Goal: Task Accomplishment & Management: Complete application form

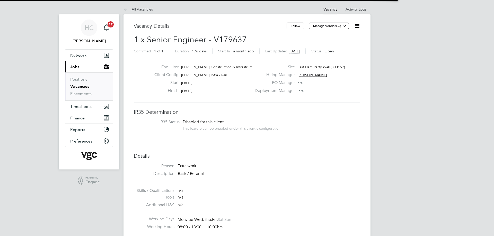
scroll to position [15, 36]
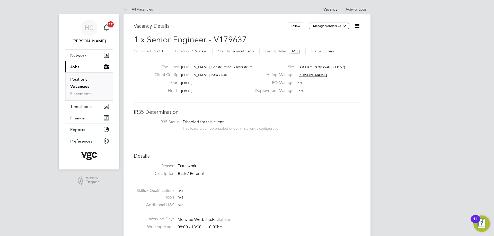
click at [80, 79] on link "Positions" at bounding box center [78, 79] width 17 height 5
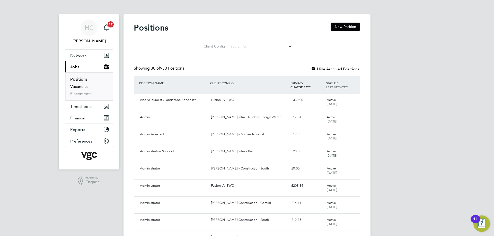
click at [76, 85] on link "Vacancies" at bounding box center [79, 86] width 18 height 5
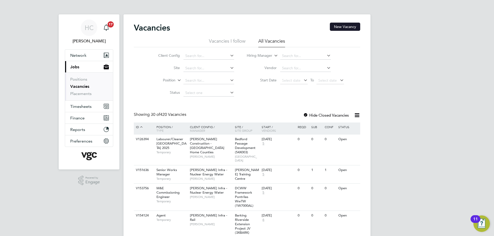
click at [351, 26] on button "New Vacancy" at bounding box center [345, 27] width 30 height 8
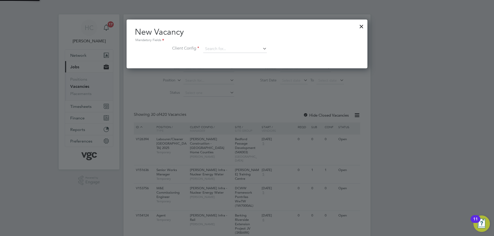
scroll to position [49, 241]
click at [233, 48] on input at bounding box center [235, 49] width 64 height 8
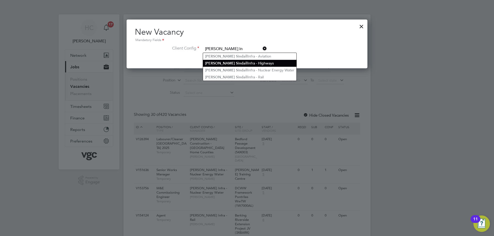
click at [249, 61] on li "[PERSON_NAME] S in dall Infra - Highways" at bounding box center [249, 63] width 93 height 7
type input "[PERSON_NAME] Infra - Highways"
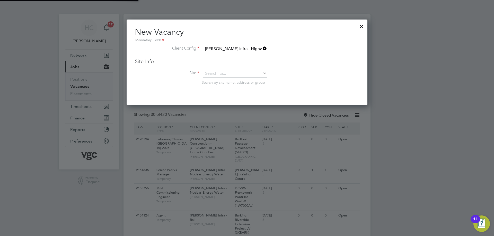
scroll to position [86, 241]
click at [213, 73] on input at bounding box center [235, 74] width 64 height 8
click at [215, 82] on li "A52 MDP Cycleway (100341)" at bounding box center [235, 81] width 64 height 7
type input "A52 MDP Cycleway (100341)"
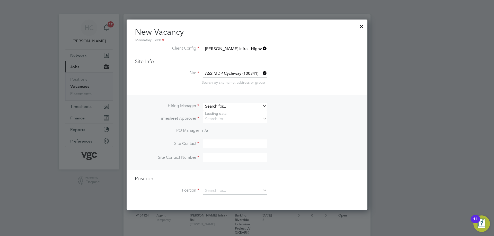
click at [228, 108] on input at bounding box center [235, 106] width 64 height 7
type input "a"
click at [218, 111] on li "[PERSON_NAME] ckett" at bounding box center [235, 113] width 64 height 7
type input "[PERSON_NAME]"
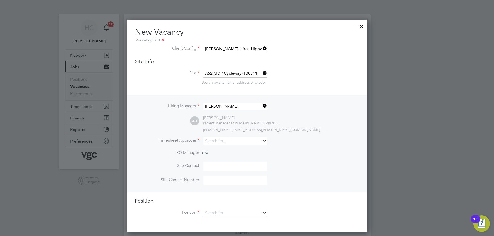
scroll to position [213, 241]
click at [219, 141] on input at bounding box center [235, 141] width 64 height 7
click at [219, 148] on li "[PERSON_NAME] ckett" at bounding box center [235, 148] width 64 height 7
type input "[PERSON_NAME]"
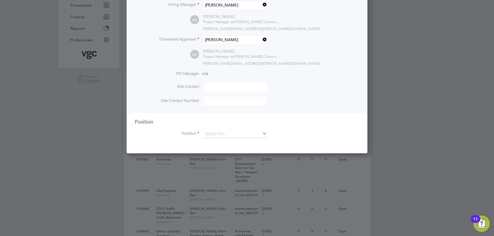
scroll to position [103, 0]
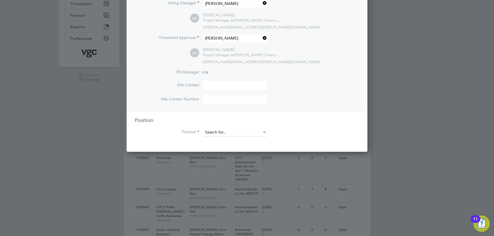
click at [221, 132] on input at bounding box center [235, 133] width 64 height 8
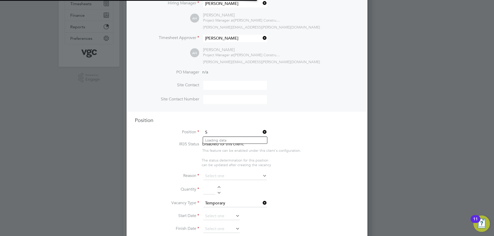
scroll to position [727, 241]
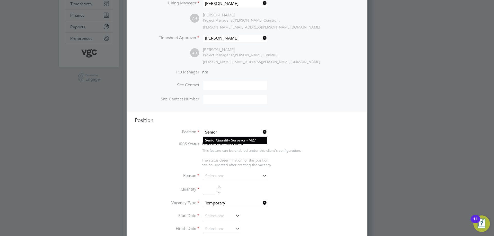
click at [222, 139] on li "Senior Quantity Surveyor - M27" at bounding box center [235, 140] width 64 height 7
type input "Senior Quantity Surveyor - M27"
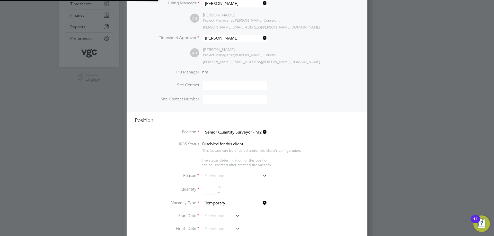
scroll to position [15, 27]
click at [261, 133] on icon at bounding box center [261, 132] width 0 height 7
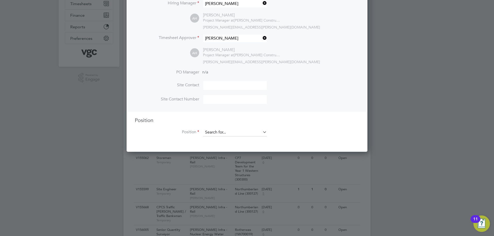
click at [238, 133] on input at bounding box center [235, 133] width 64 height 8
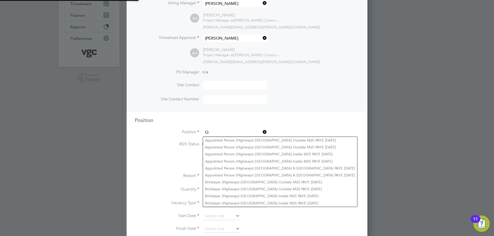
scroll to position [0, 0]
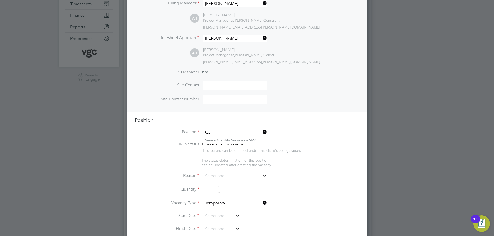
type input "Q"
type input "Sen"
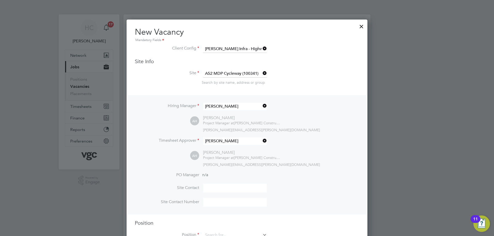
scroll to position [51, 0]
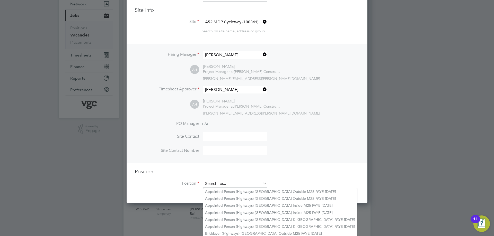
click at [220, 184] on input at bounding box center [235, 184] width 64 height 8
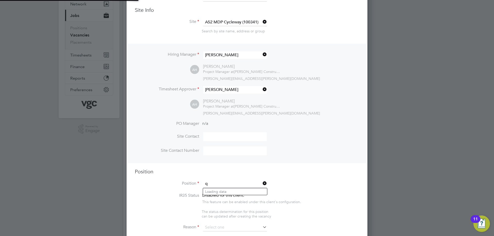
scroll to position [15, 27]
type input "q"
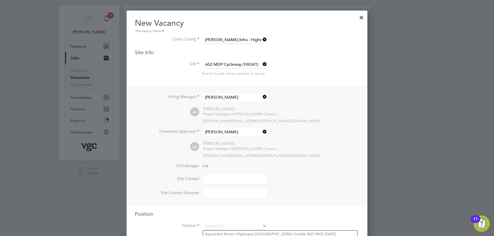
scroll to position [0, 0]
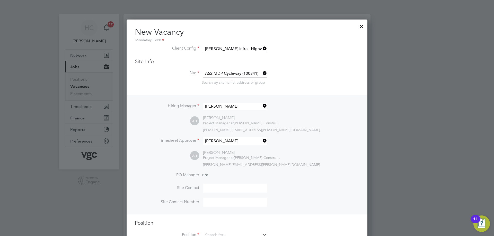
click at [360, 28] on div at bounding box center [361, 25] width 9 height 9
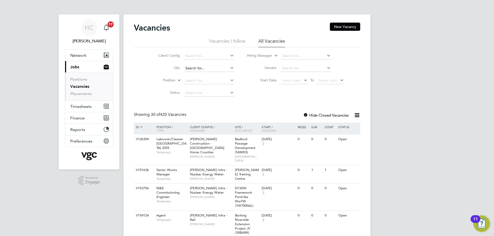
click at [196, 69] on input at bounding box center [208, 68] width 51 height 7
click at [196, 55] on input at bounding box center [208, 55] width 51 height 7
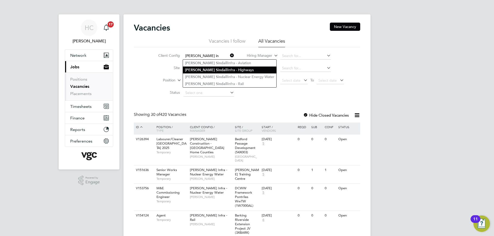
click at [216, 71] on li "[PERSON_NAME] S in dall Infra - Highways" at bounding box center [229, 70] width 93 height 7
type input "[PERSON_NAME] Infra - Highways"
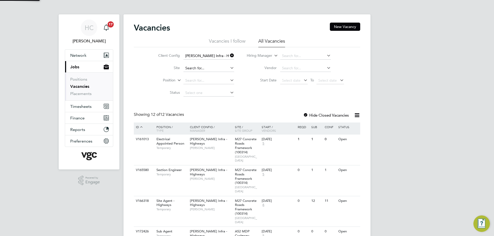
click at [187, 70] on input at bounding box center [208, 68] width 51 height 7
click at [191, 74] on b "A52" at bounding box center [188, 75] width 7 height 4
type input "A52 MDP Cycleway (100341)"
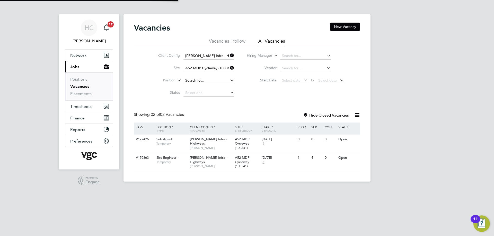
click at [199, 81] on input at bounding box center [208, 80] width 51 height 7
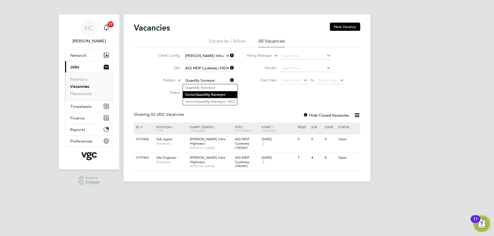
click at [206, 91] on li "Senior Quantity Surveyor" at bounding box center [210, 94] width 54 height 7
type input "Senior Quantity Surveyor"
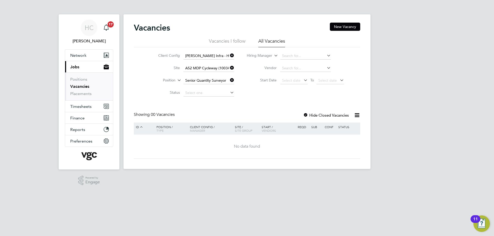
click at [206, 91] on input at bounding box center [208, 92] width 51 height 7
click at [277, 104] on div "Vacancies New Vacancy Vacancies I follow All Vacancies Client Config [PERSON_NA…" at bounding box center [247, 91] width 226 height 136
click at [342, 27] on button "New Vacancy" at bounding box center [345, 27] width 30 height 8
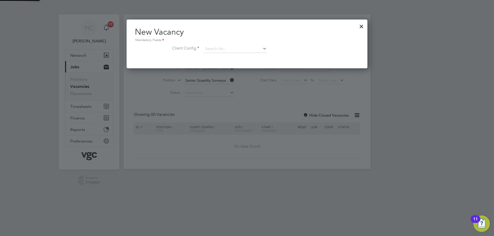
scroll to position [49, 241]
click at [216, 51] on input at bounding box center [235, 49] width 64 height 8
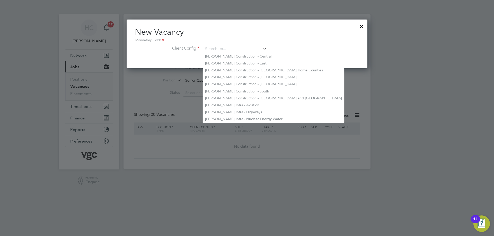
click at [362, 26] on div at bounding box center [361, 25] width 9 height 9
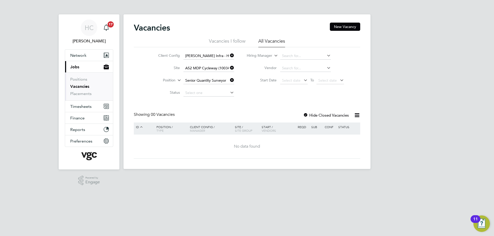
click at [79, 68] on button "Current page: Jobs" at bounding box center [89, 66] width 48 height 11
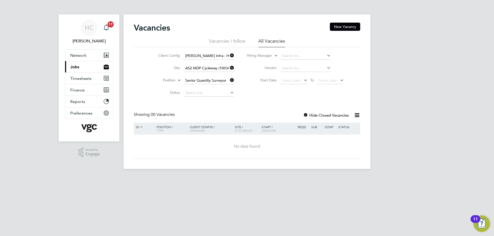
click at [79, 68] on button "Current page: Jobs" at bounding box center [89, 66] width 48 height 11
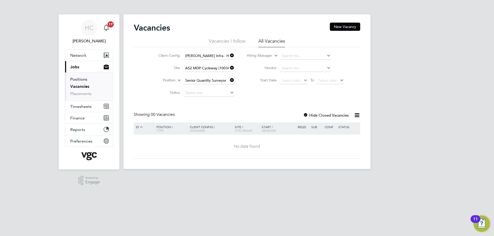
click at [82, 80] on link "Positions" at bounding box center [78, 79] width 17 height 5
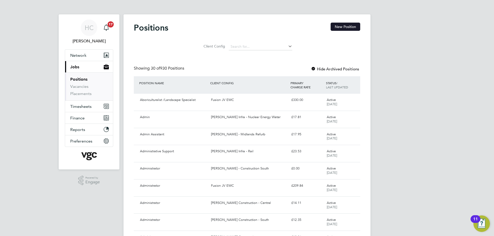
click at [340, 26] on button "New Position" at bounding box center [345, 27] width 30 height 8
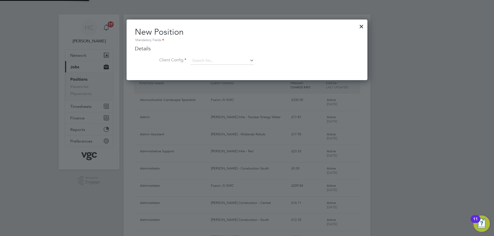
scroll to position [61, 241]
click at [197, 63] on input at bounding box center [222, 61] width 64 height 8
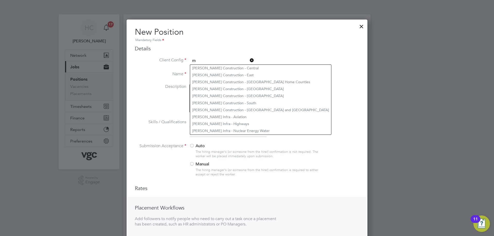
scroll to position [276, 241]
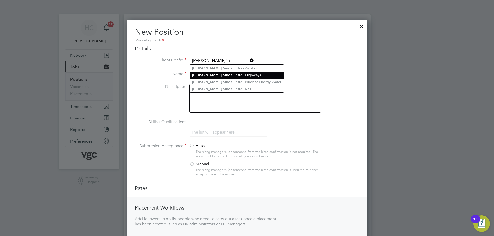
click at [219, 74] on li "[PERSON_NAME] S in dall Infra - Highways" at bounding box center [236, 75] width 93 height 7
type input "[PERSON_NAME] Infra - Highways"
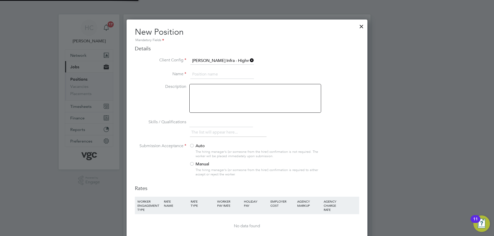
scroll to position [336, 241]
click at [206, 74] on input at bounding box center [222, 74] width 64 height 9
type input "Quantity Surveyor"
click at [212, 97] on div at bounding box center [255, 98] width 132 height 29
click at [193, 164] on div at bounding box center [191, 164] width 5 height 5
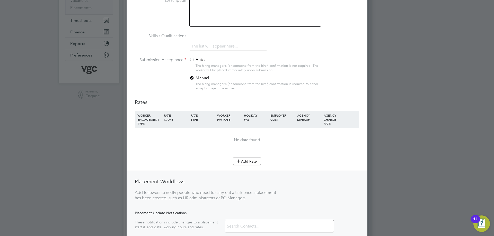
scroll to position [77, 0]
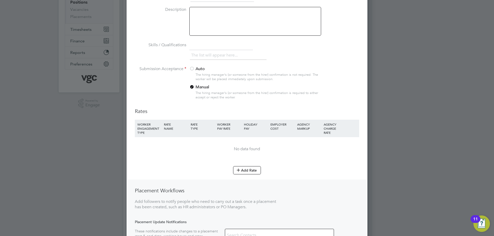
click at [193, 70] on div at bounding box center [191, 69] width 5 height 5
click at [192, 87] on div at bounding box center [191, 87] width 5 height 5
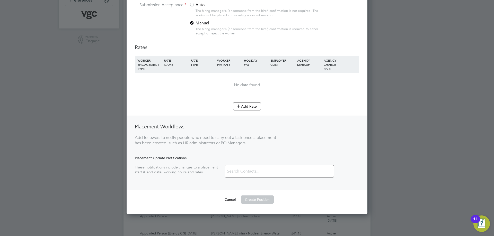
scroll to position [180, 0]
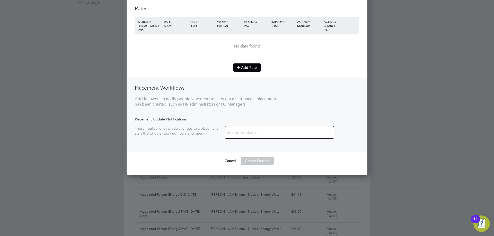
click at [250, 68] on button "Add Rate" at bounding box center [247, 68] width 28 height 8
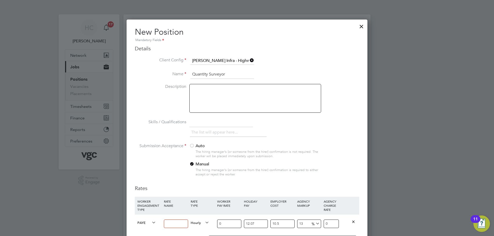
scroll to position [103, 0]
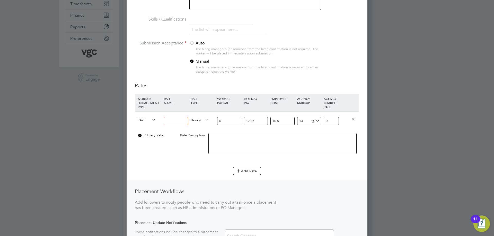
click at [151, 122] on icon at bounding box center [151, 119] width 0 height 7
click at [151, 119] on icon at bounding box center [151, 119] width 0 height 7
click at [143, 120] on span "PAYE" at bounding box center [146, 120] width 19 height 6
click at [143, 124] on li "Contract" at bounding box center [145, 126] width 21 height 6
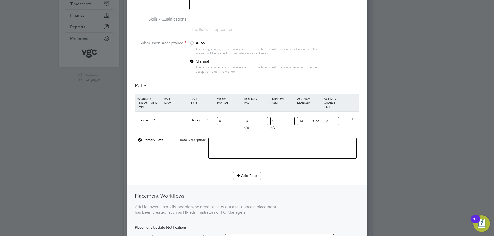
scroll to position [363, 241]
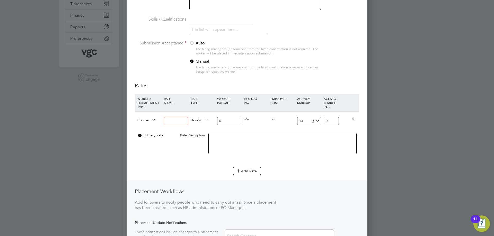
click at [200, 122] on span "Hourly" at bounding box center [200, 120] width 19 height 6
click at [197, 130] on li "DAILY" at bounding box center [199, 132] width 22 height 6
click at [174, 121] on input at bounding box center [176, 121] width 24 height 8
type input "Primary Rate"
drag, startPoint x: 228, startPoint y: 121, endPoint x: 178, endPoint y: 115, distance: 50.4
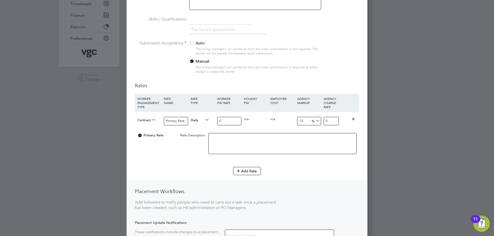
click at [178, 115] on div "Contract Primary Rate Daily 0 0 n/a 0 n/a 13 0 % 0" at bounding box center [247, 121] width 224 height 19
type input "4"
type input "4.52"
type input "45"
type input "50.85"
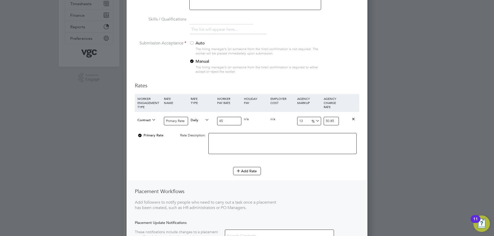
type input "450"
type input "508.5"
type input "450"
drag, startPoint x: 305, startPoint y: 121, endPoint x: 275, endPoint y: 121, distance: 30.3
click at [275, 121] on div "Contract Primary Rate Daily 450 0 n/a 0 n/a 13 58.5 % 508.5" at bounding box center [247, 121] width 224 height 19
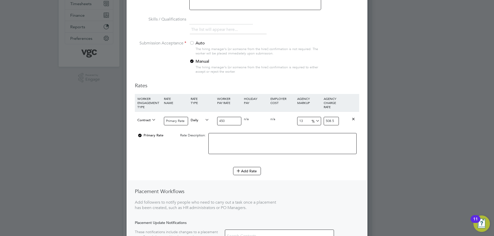
type input "1"
type input "454.5"
type input "17"
type input "526.5"
type input "17.6"
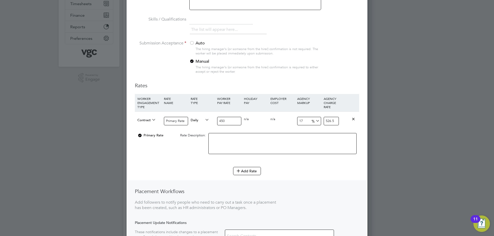
type input "529.2"
type input "17.65"
type input "529.425"
type input "17.65"
click at [299, 182] on div "Placement Workflows Add followers to notify people who need to carry out a task…" at bounding box center [247, 217] width 240 height 75
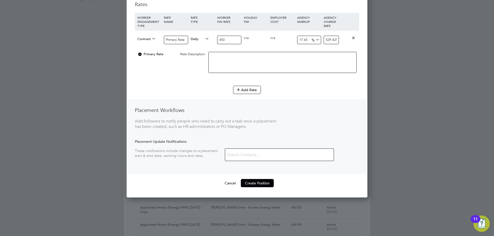
scroll to position [206, 0]
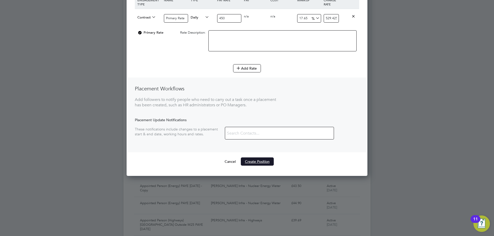
click at [259, 159] on button "Create Position" at bounding box center [257, 162] width 33 height 8
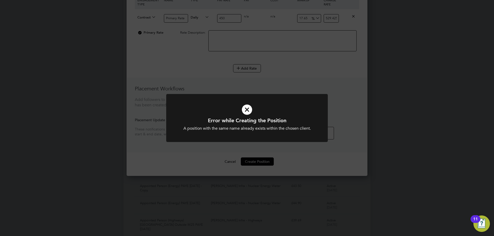
click at [248, 111] on icon at bounding box center [247, 110] width 134 height 20
